Goal: Information Seeking & Learning: Learn about a topic

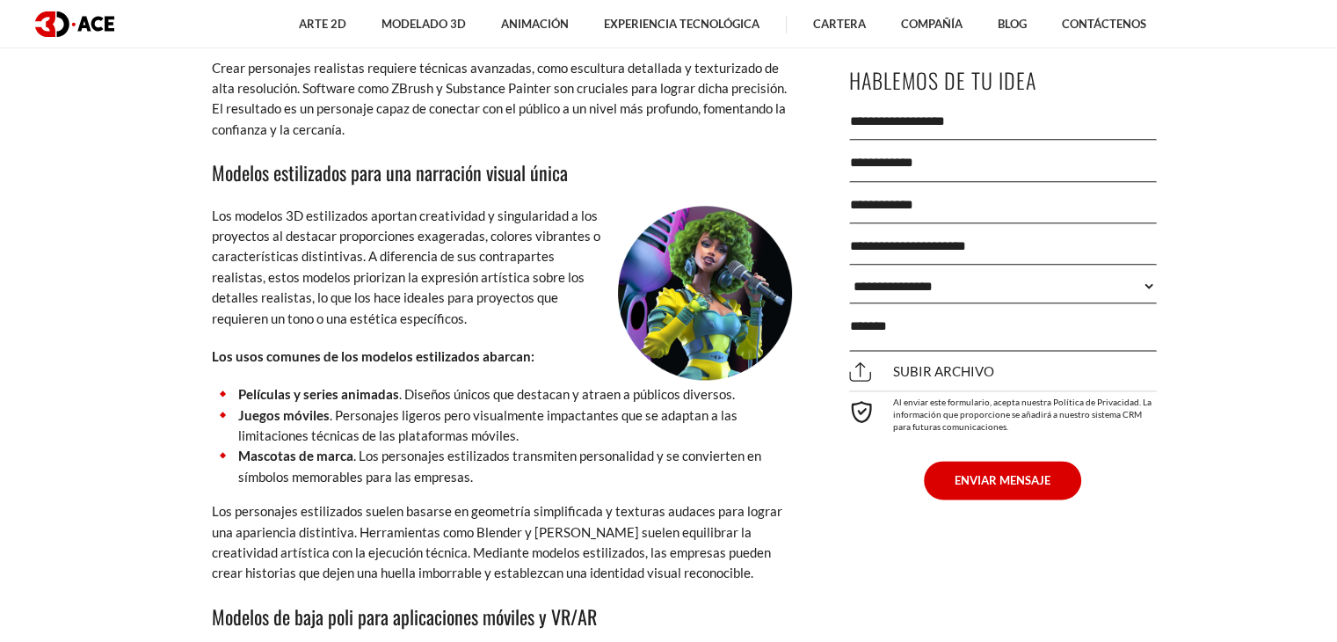
scroll to position [8877, 0]
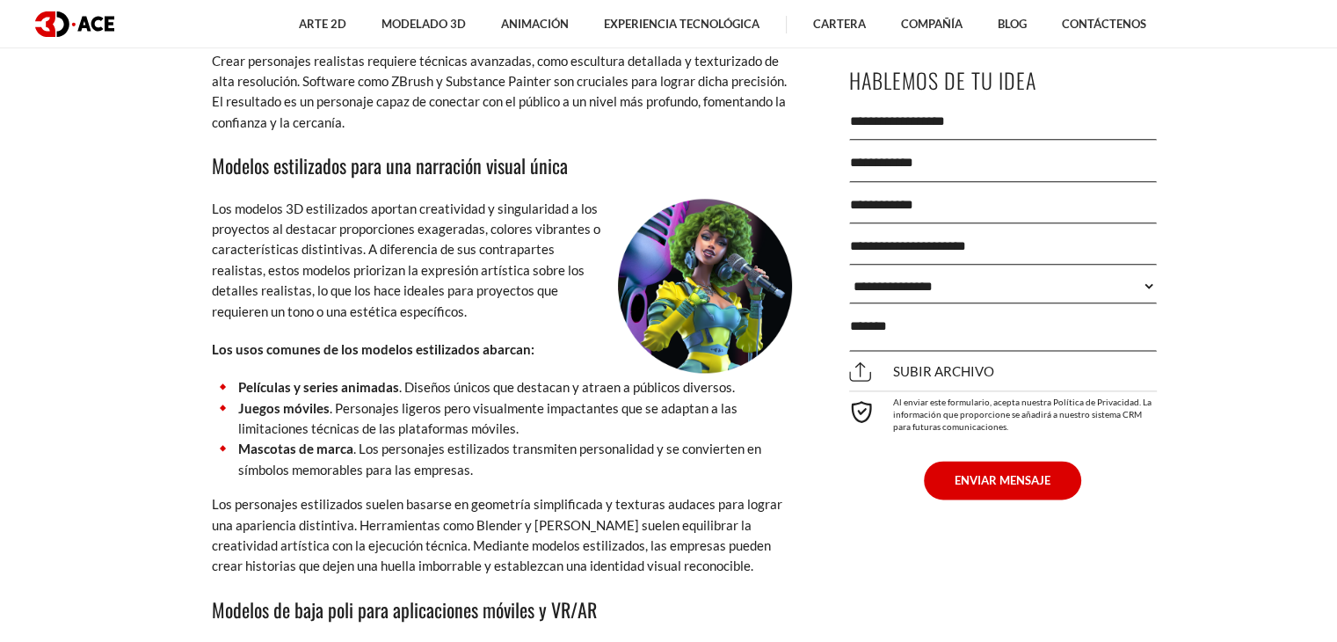
drag, startPoint x: 668, startPoint y: 348, endPoint x: 457, endPoint y: 215, distance: 249.2
click at [457, 215] on font "Los modelos 3D estilizados aportan creatividad y singularidad a los proyectos a…" at bounding box center [406, 259] width 388 height 119
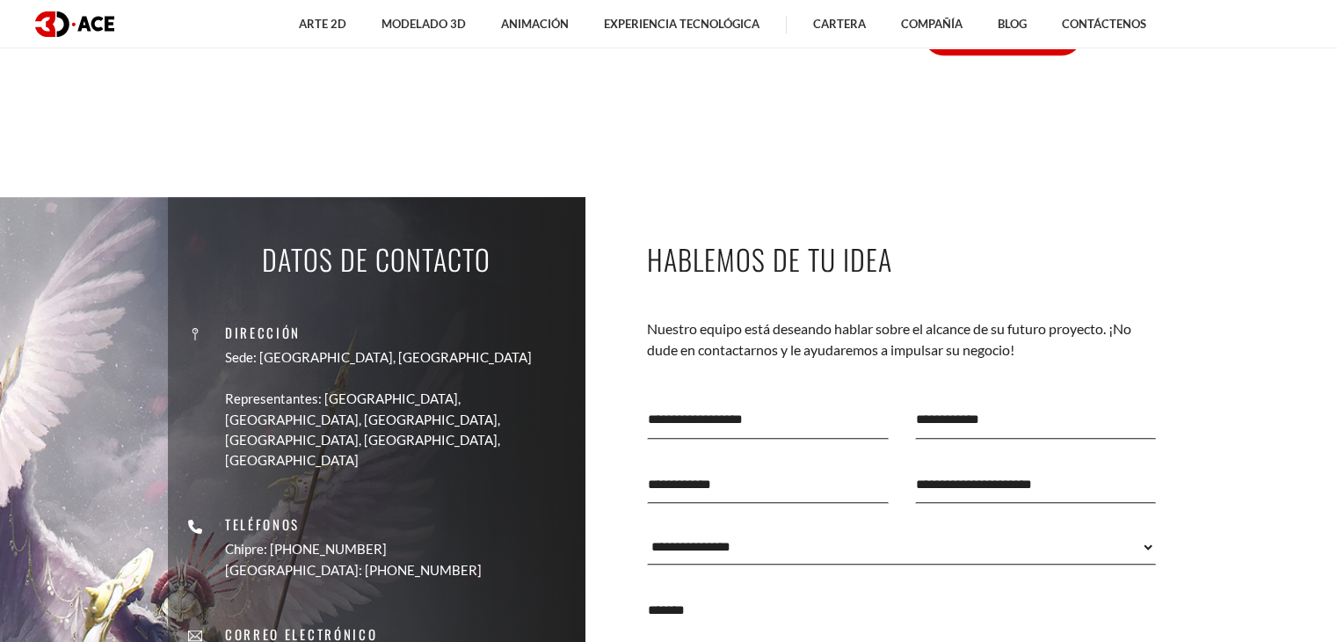
scroll to position [15029, 0]
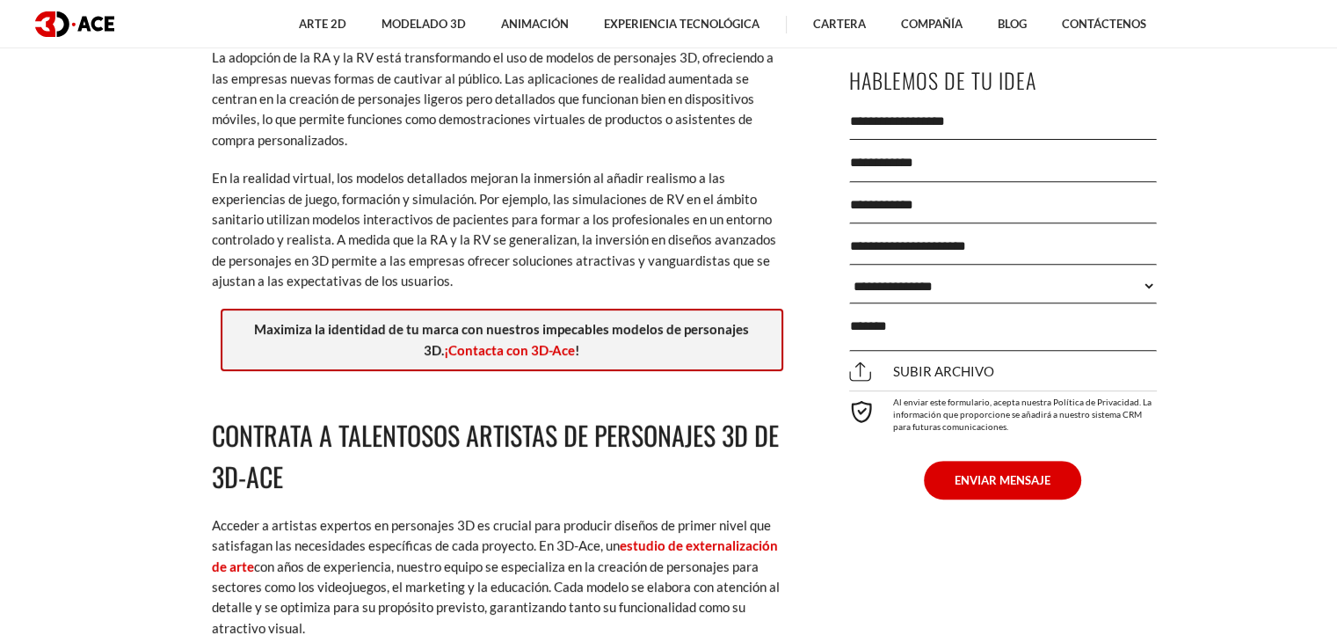
click at [546, 308] on div "Maximiza la identidad de tu marca con nuestros impecables modelos de personajes…" at bounding box center [502, 339] width 562 height 62
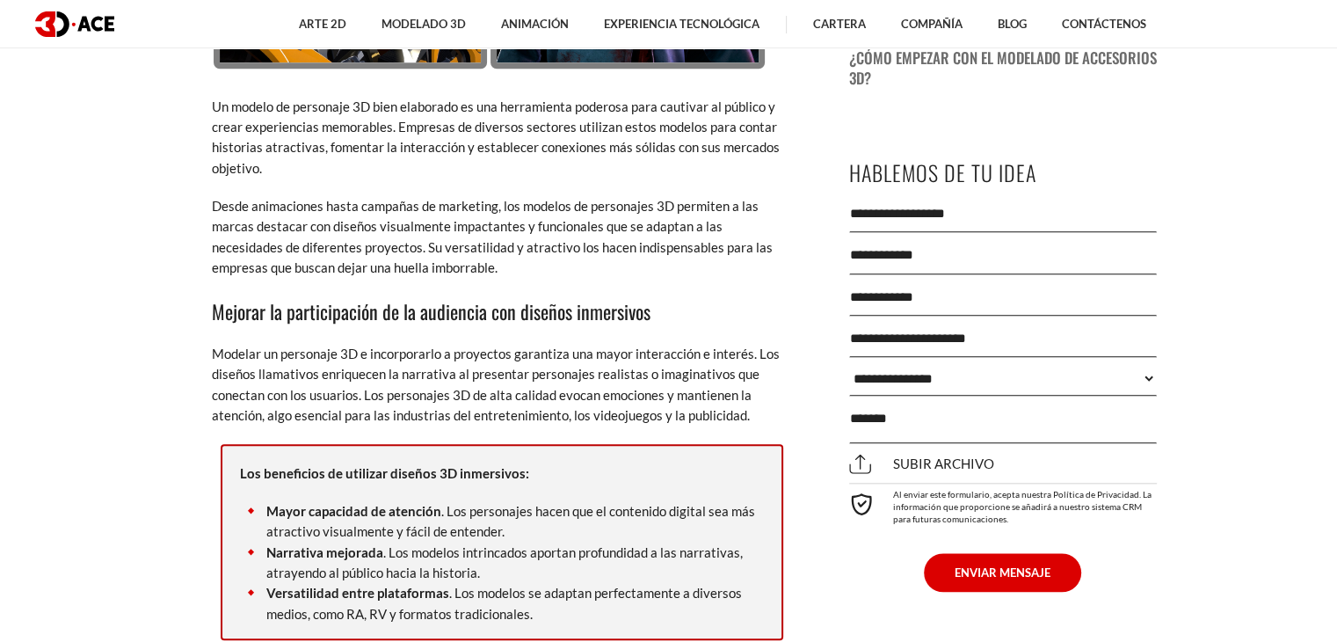
scroll to position [0, 0]
